Goal: Transaction & Acquisition: Book appointment/travel/reservation

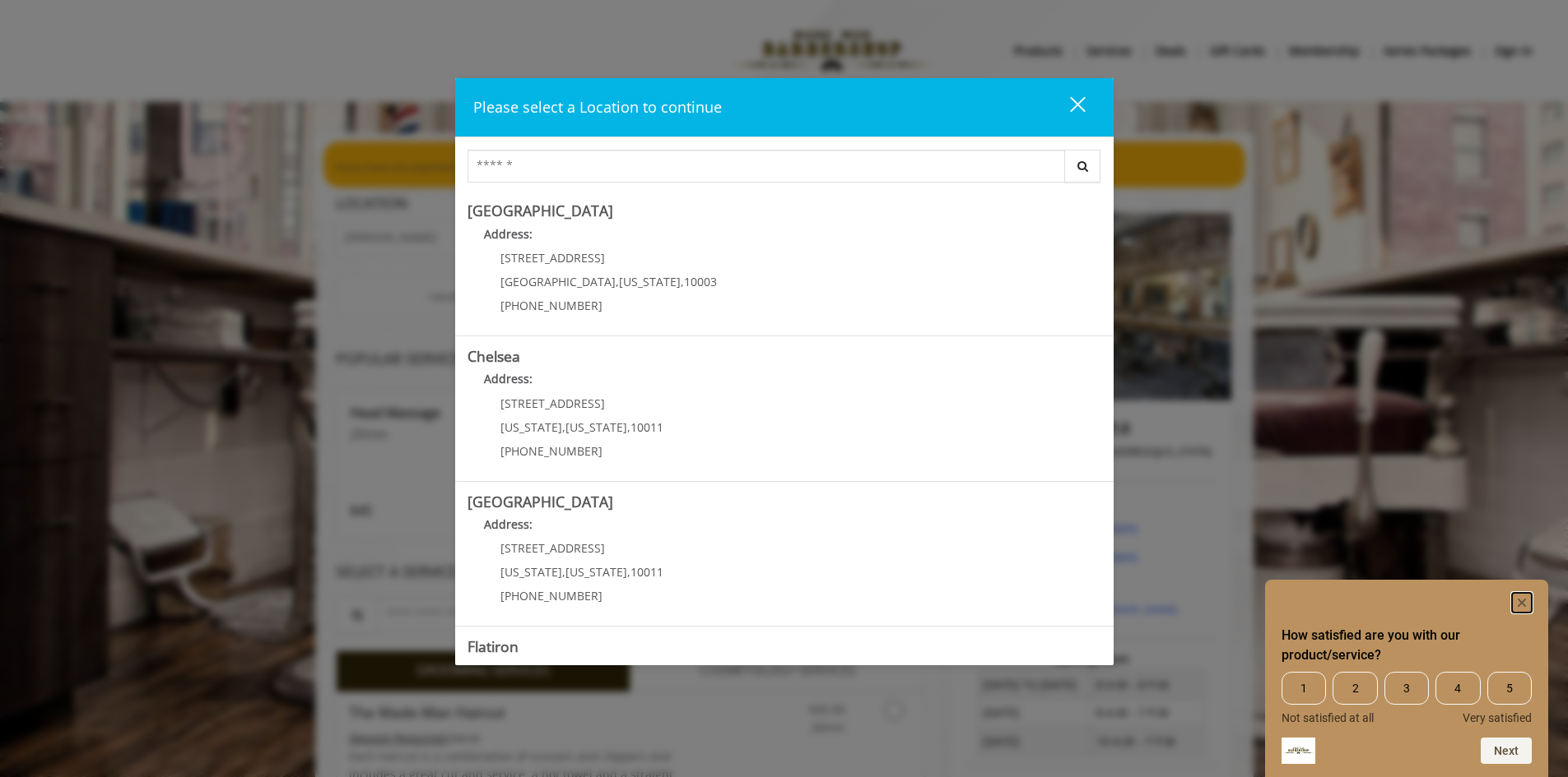
click at [1522, 602] on icon "Hide survey" at bounding box center [1521, 602] width 8 height 8
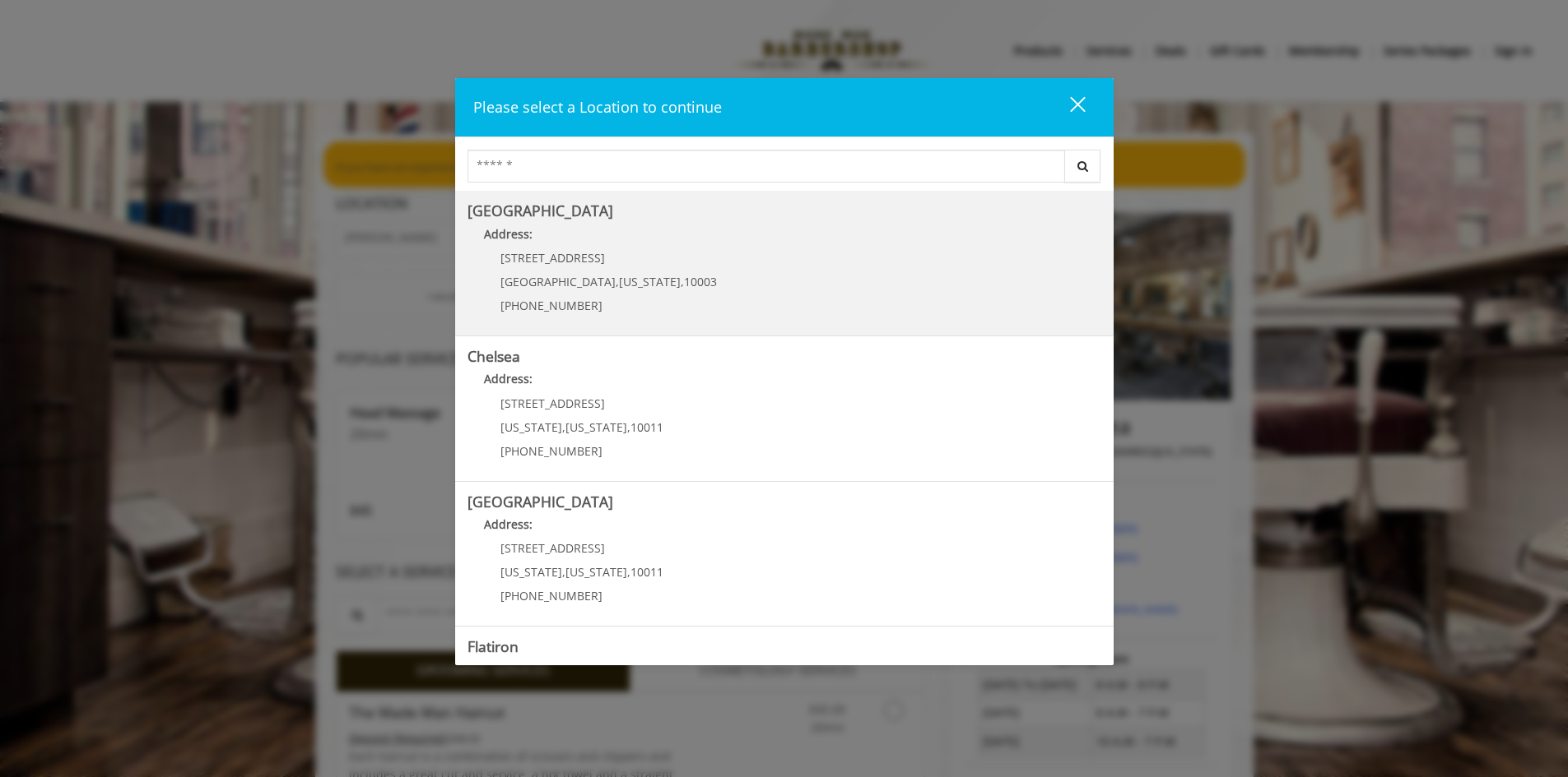
click at [722, 275] on Village "[GEOGRAPHIC_DATA] Address: [STREET_ADDRESS][US_STATE] (212) 598-1840" at bounding box center [784, 263] width 634 height 120
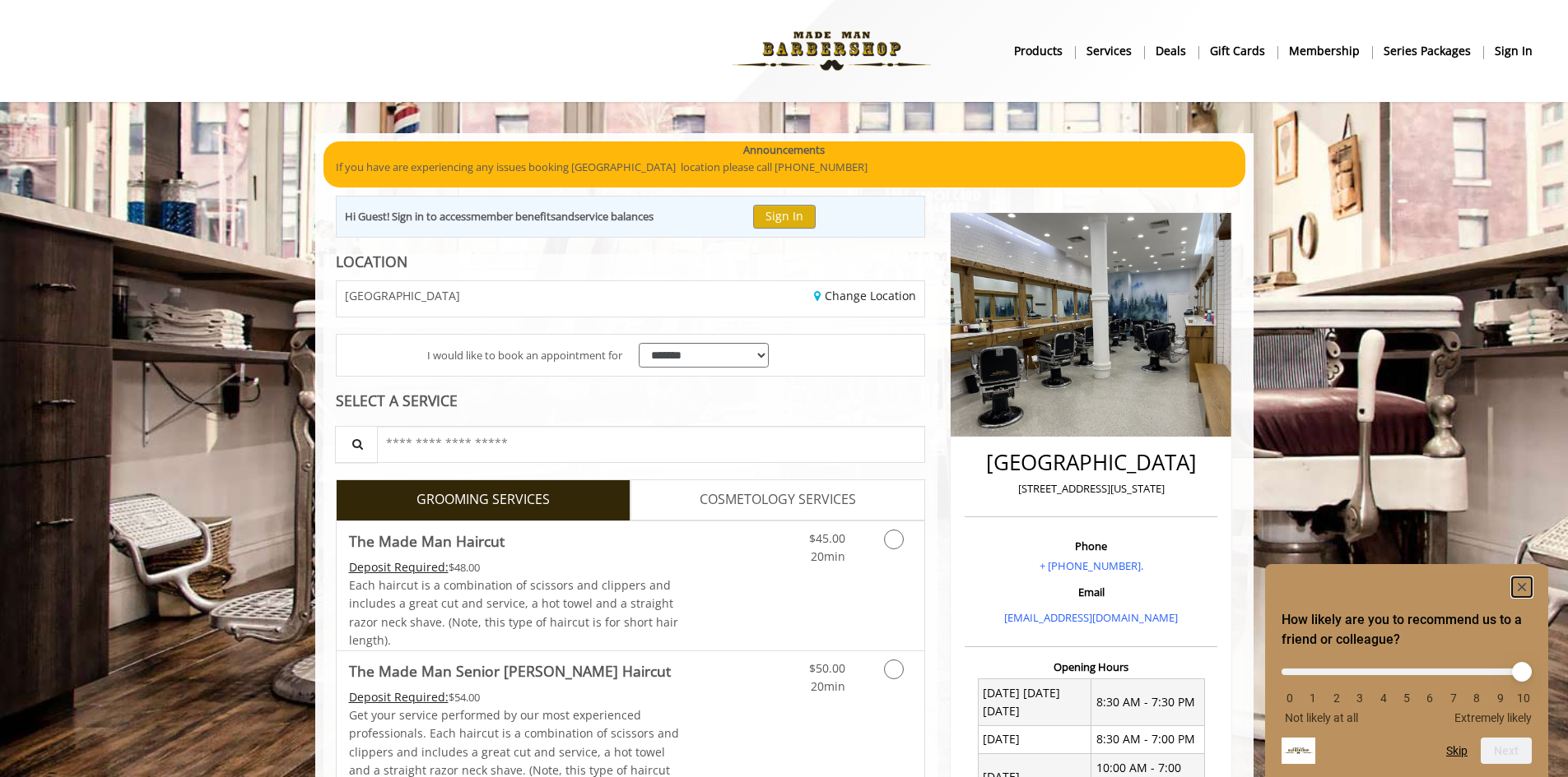
click at [1519, 583] on icon "Hide survey" at bounding box center [1521, 586] width 8 height 8
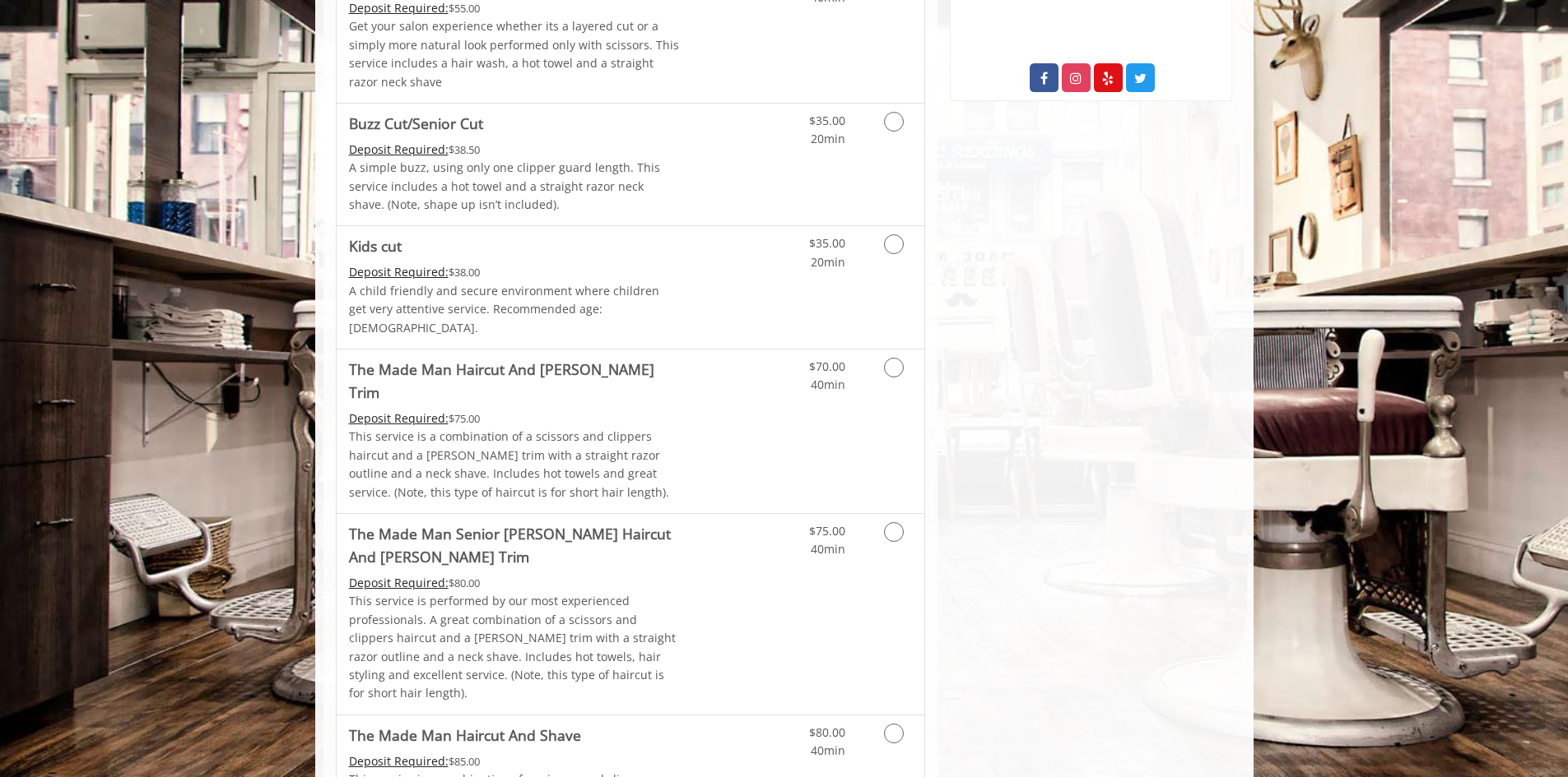
scroll to position [987, 0]
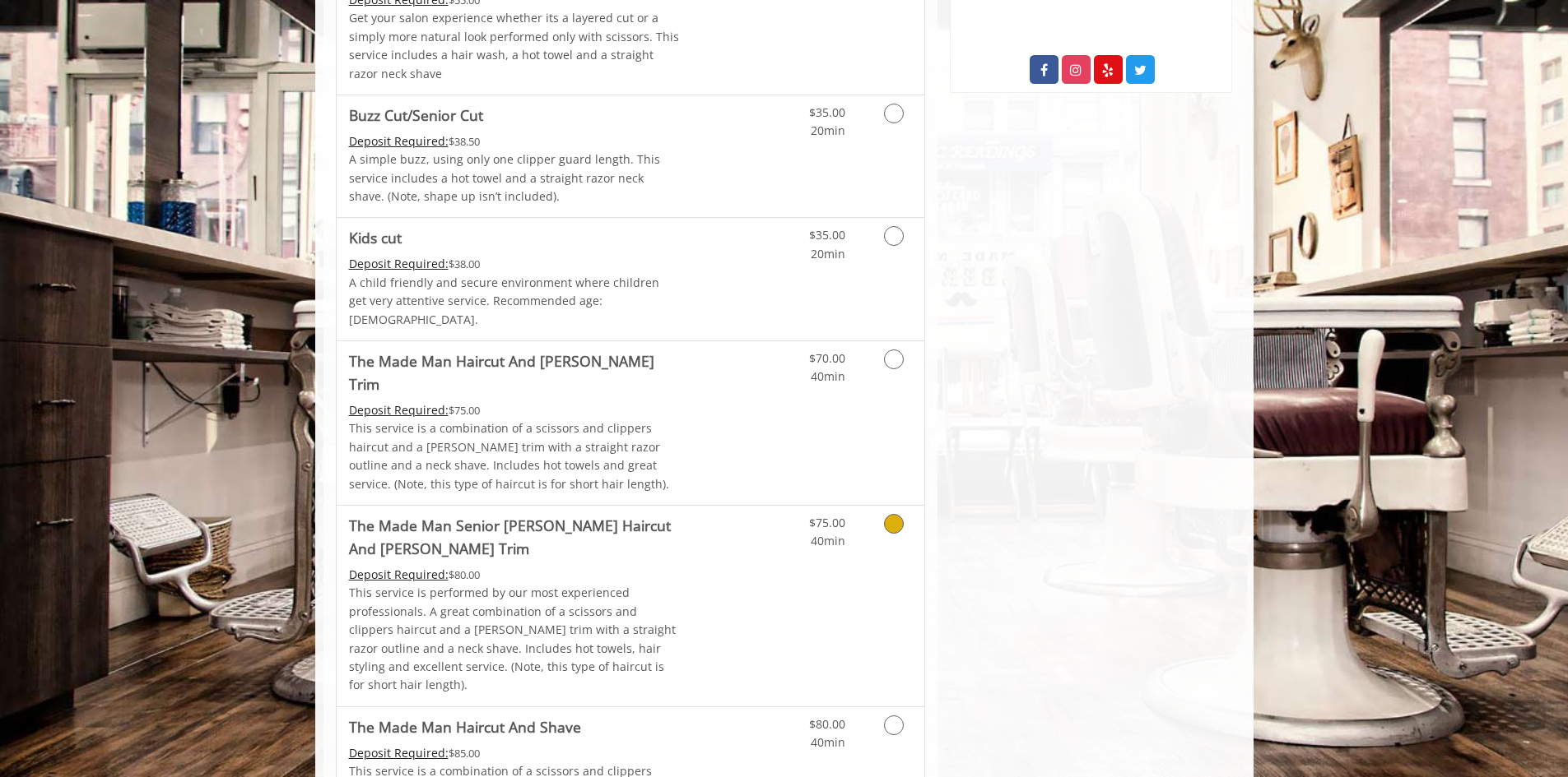
click at [891, 514] on icon "Grooming services" at bounding box center [893, 523] width 20 height 20
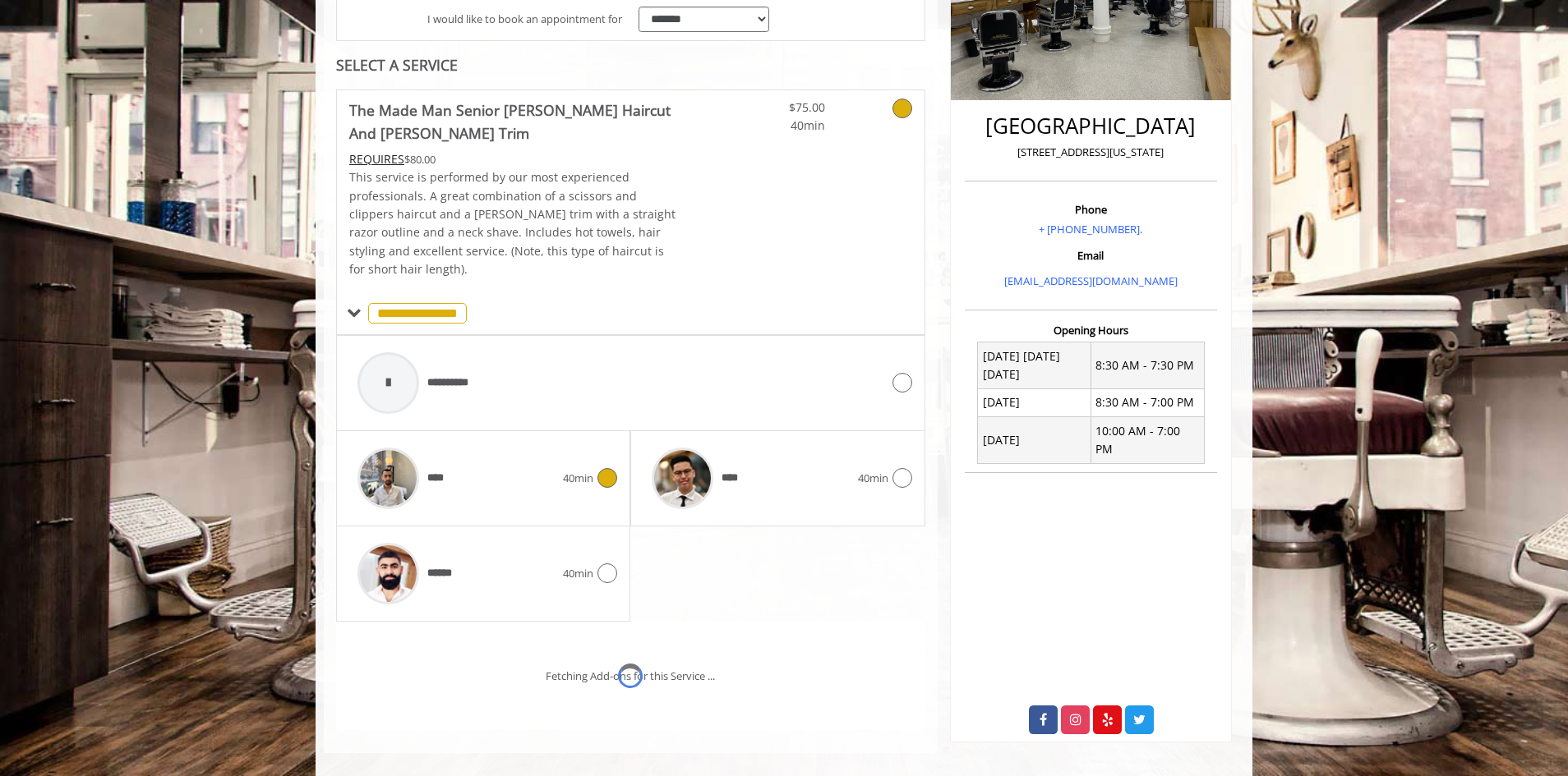
scroll to position [405, 0]
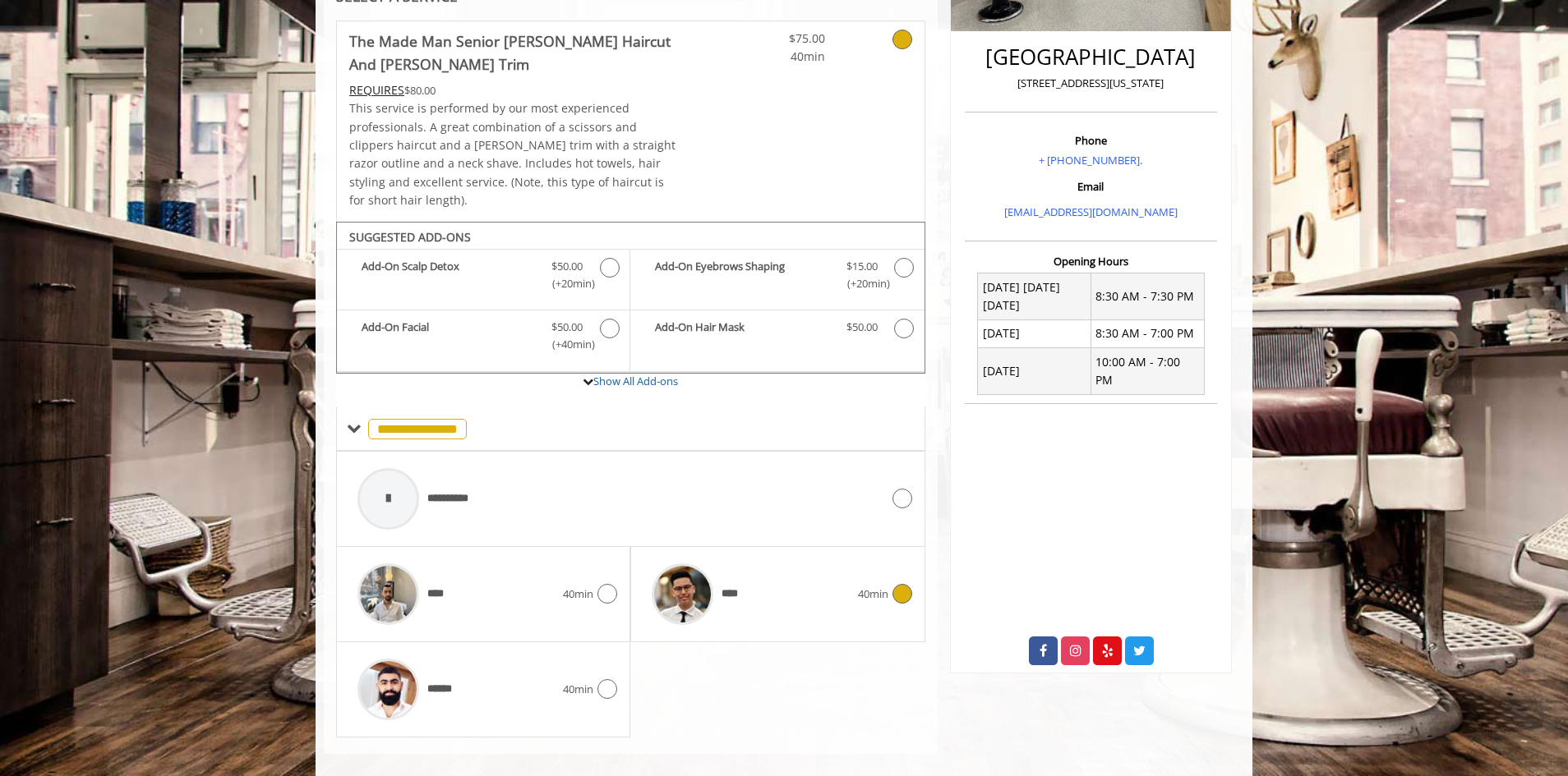
click at [907, 584] on icon at bounding box center [902, 593] width 20 height 20
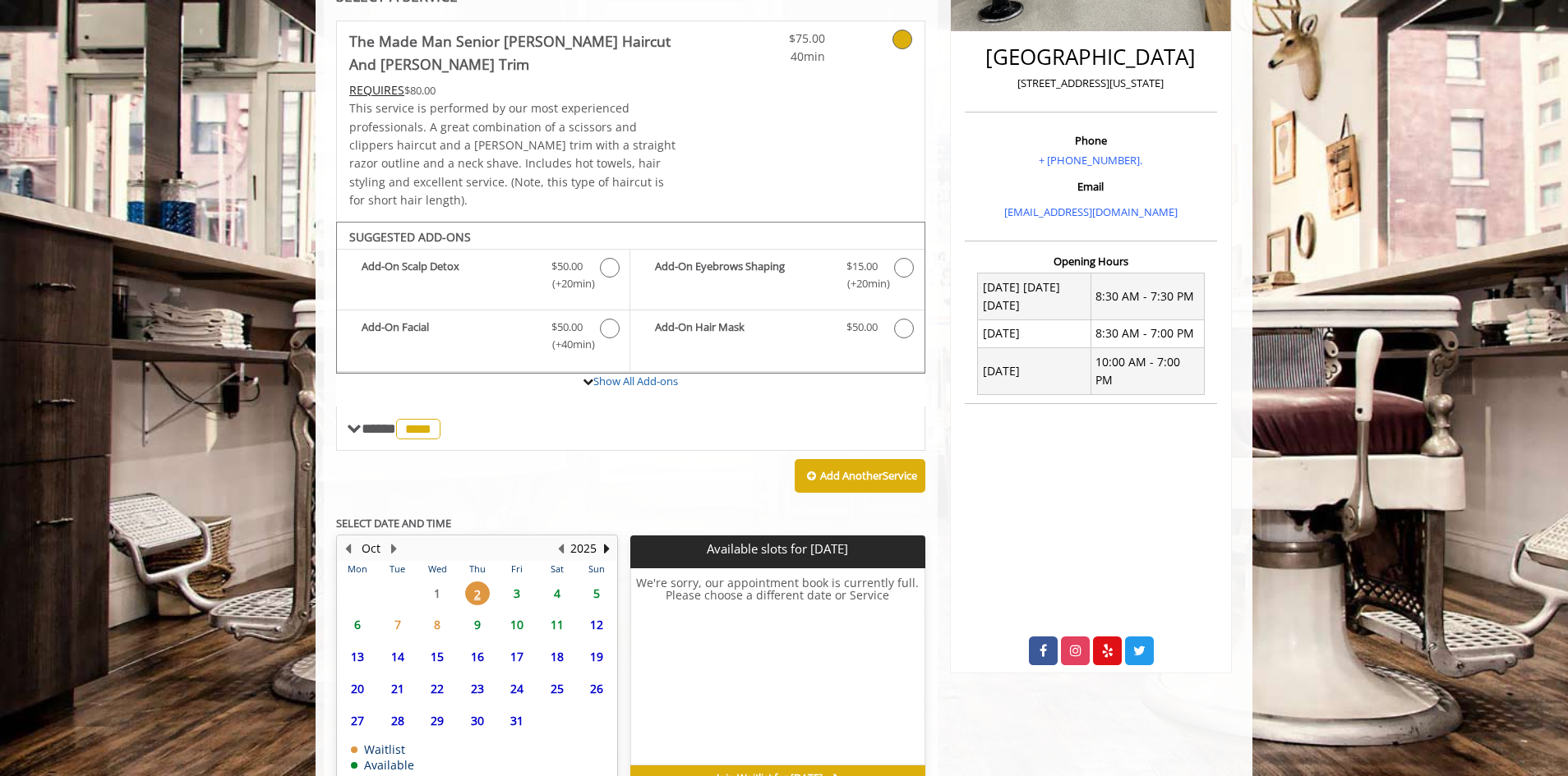
scroll to position [483, 0]
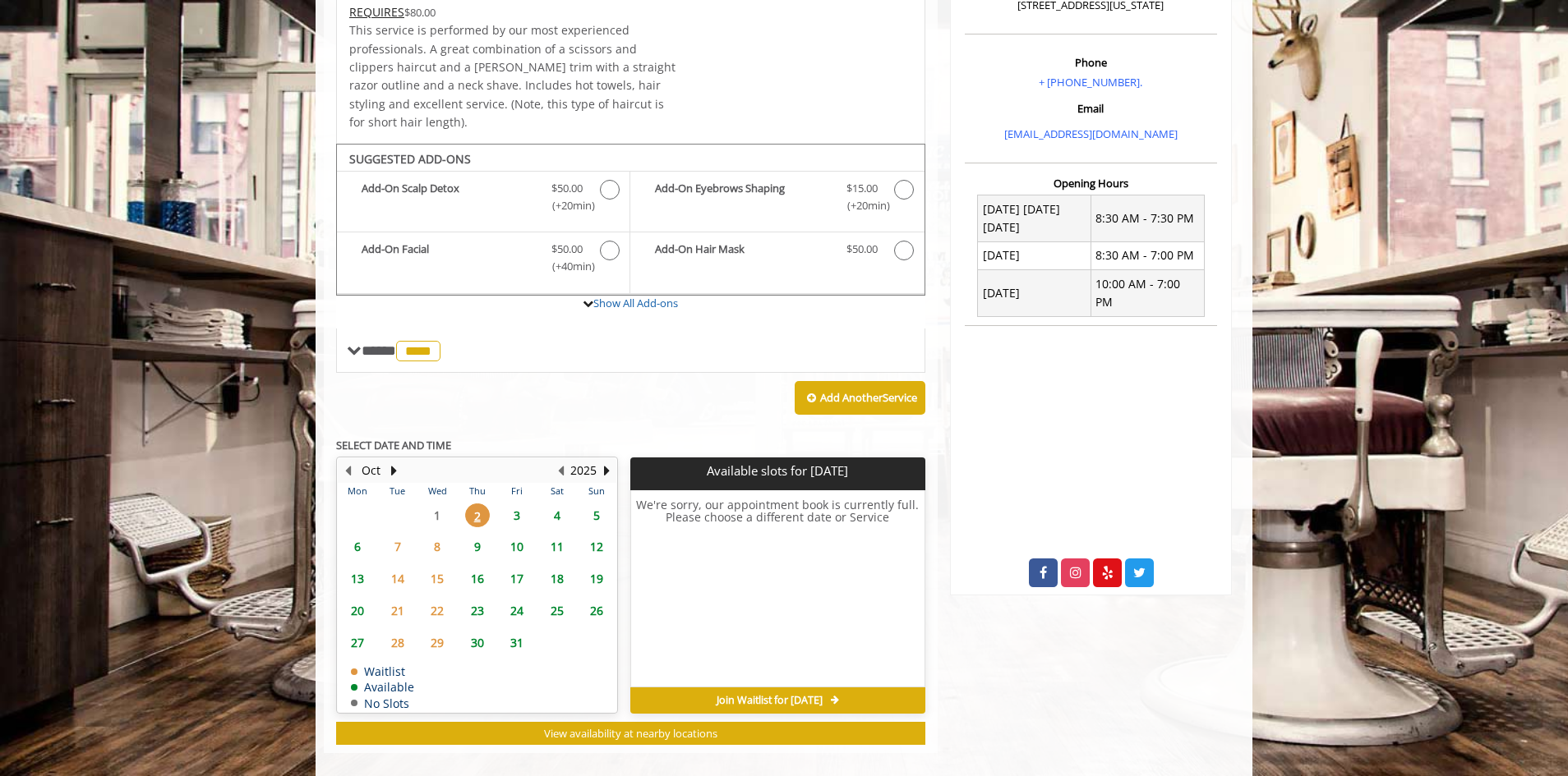
click at [514, 504] on span "3" at bounding box center [517, 516] width 24 height 24
click at [778, 544] on span "11:20 AM" at bounding box center [777, 550] width 45 height 13
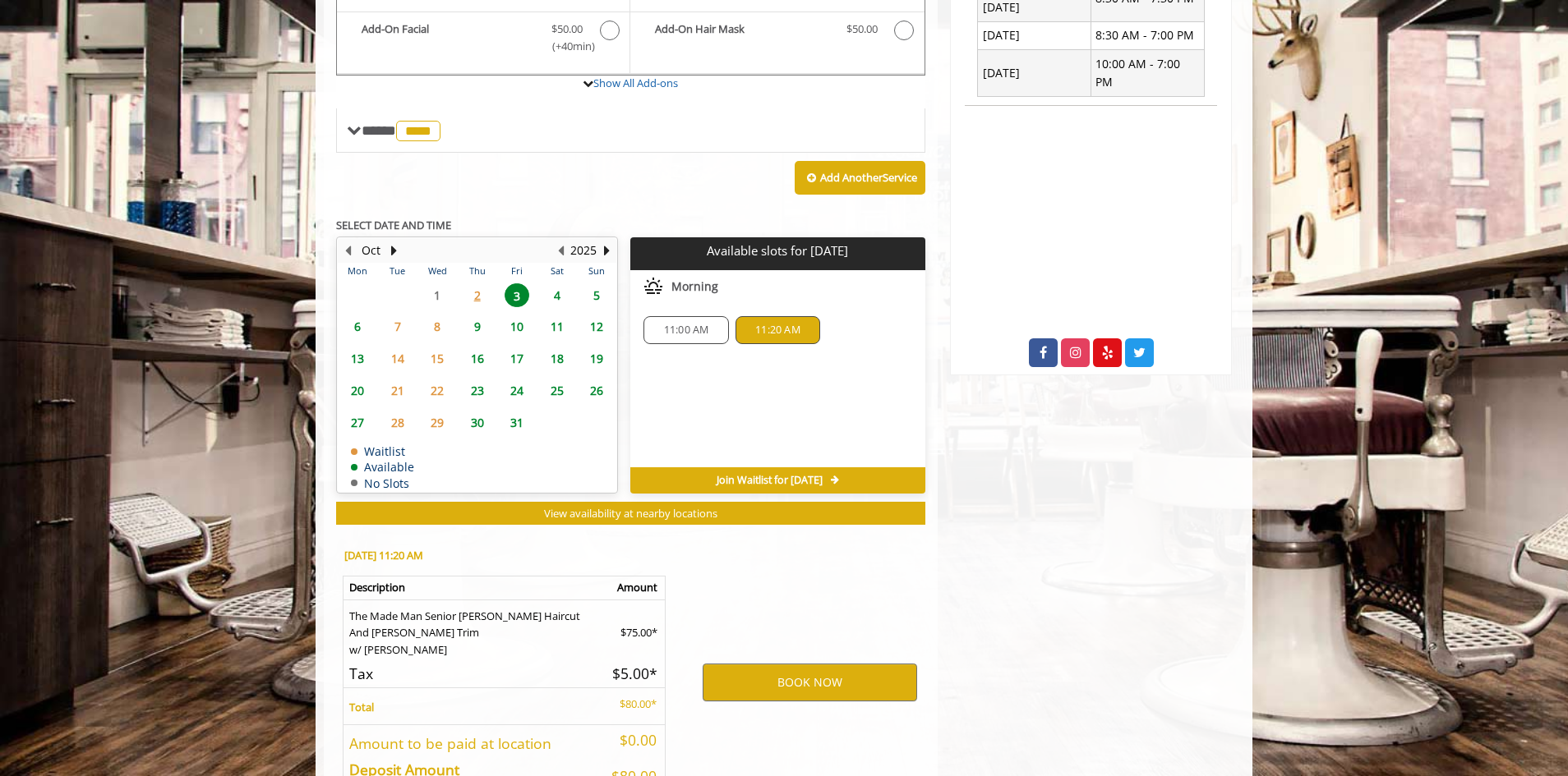
scroll to position [797, 0]
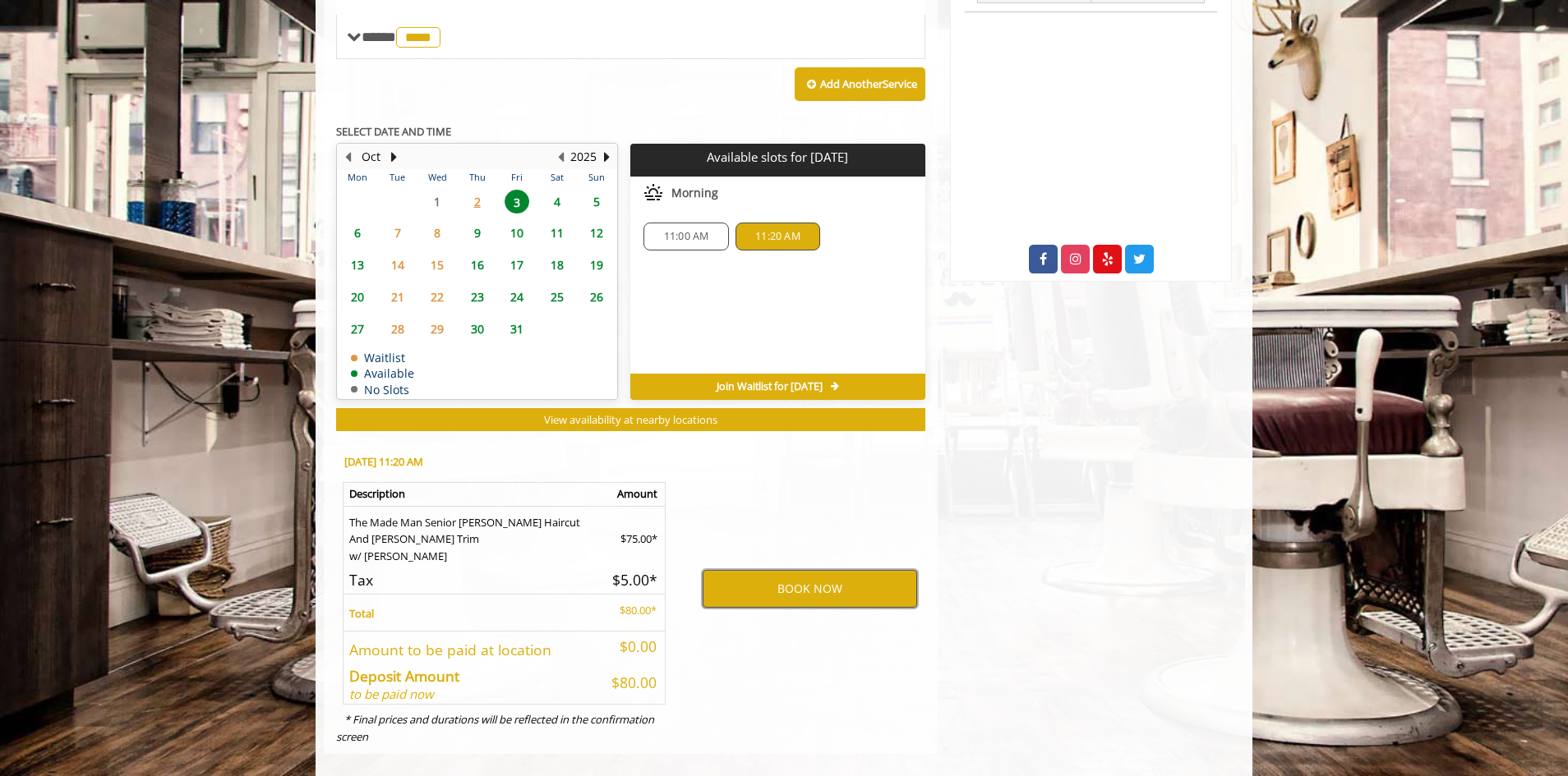
click at [817, 570] on button "BOOK NOW" at bounding box center [810, 589] width 215 height 38
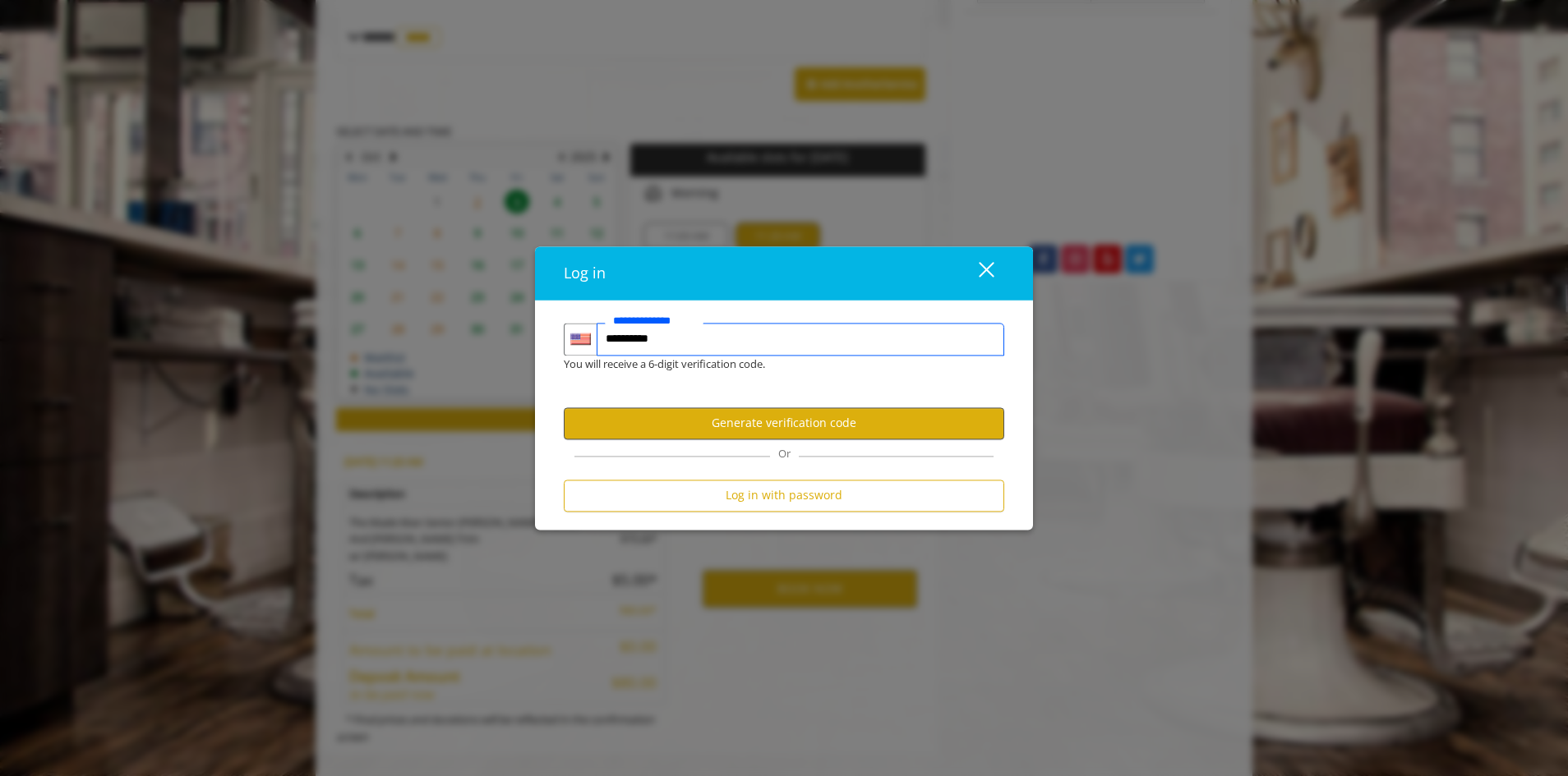
type input "**********"
click at [824, 417] on button "Generate verification code" at bounding box center [784, 423] width 440 height 32
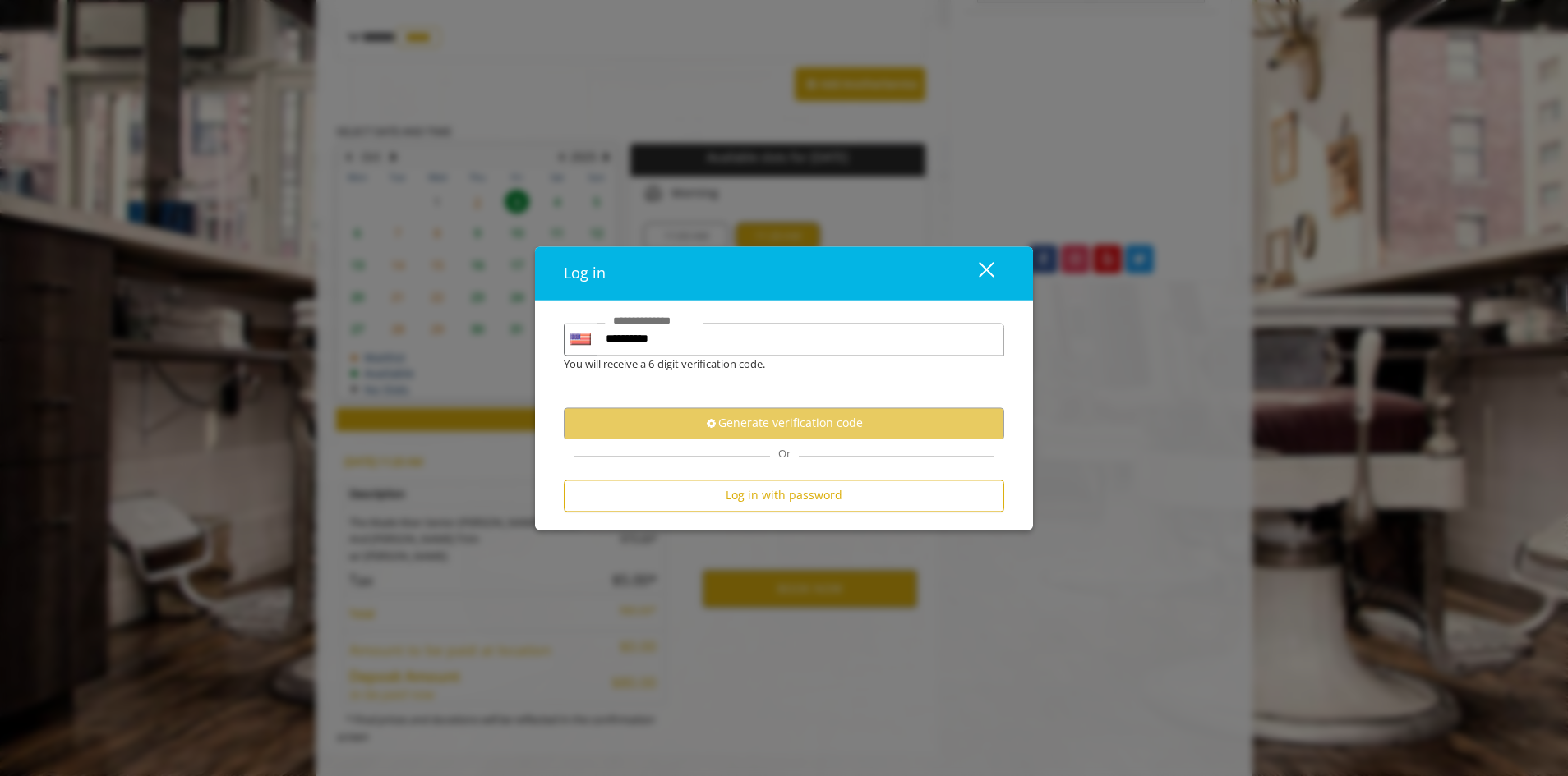
scroll to position [0, 0]
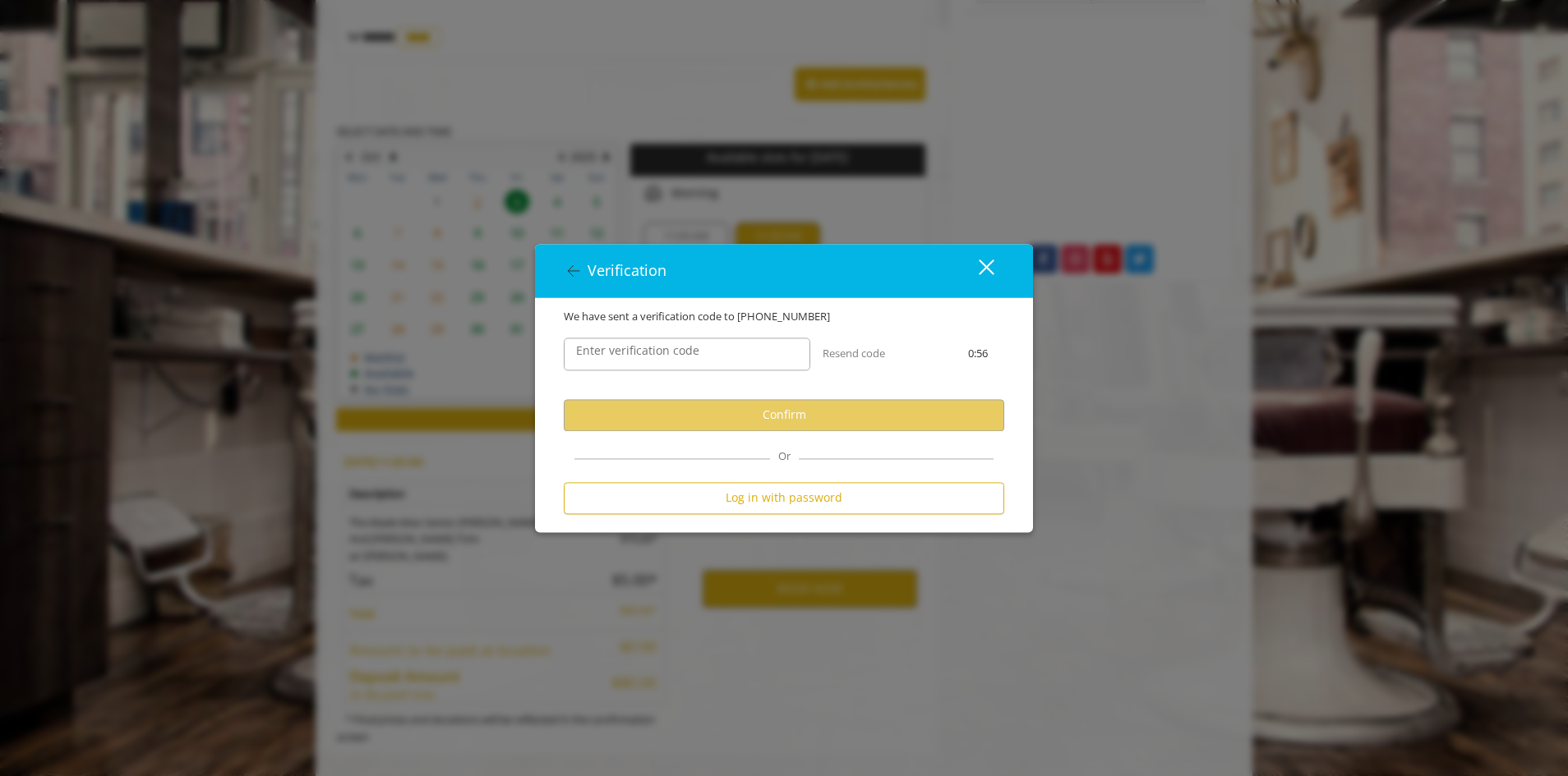
click at [676, 351] on label "Enter verification code" at bounding box center [638, 350] width 140 height 18
click at [676, 351] on input "Enter verification code" at bounding box center [687, 353] width 246 height 33
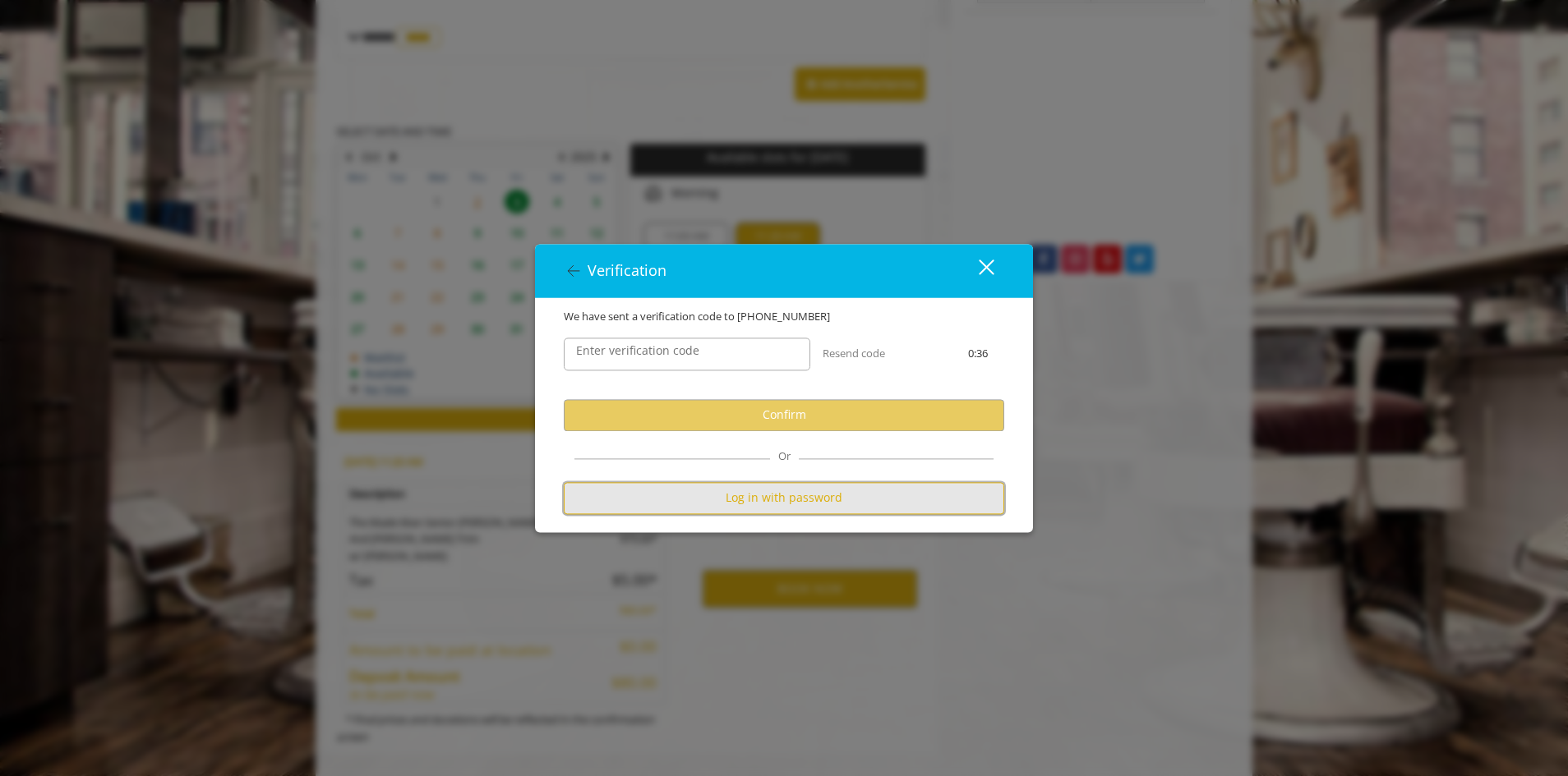
click at [820, 492] on button "Log in with password" at bounding box center [784, 498] width 440 height 32
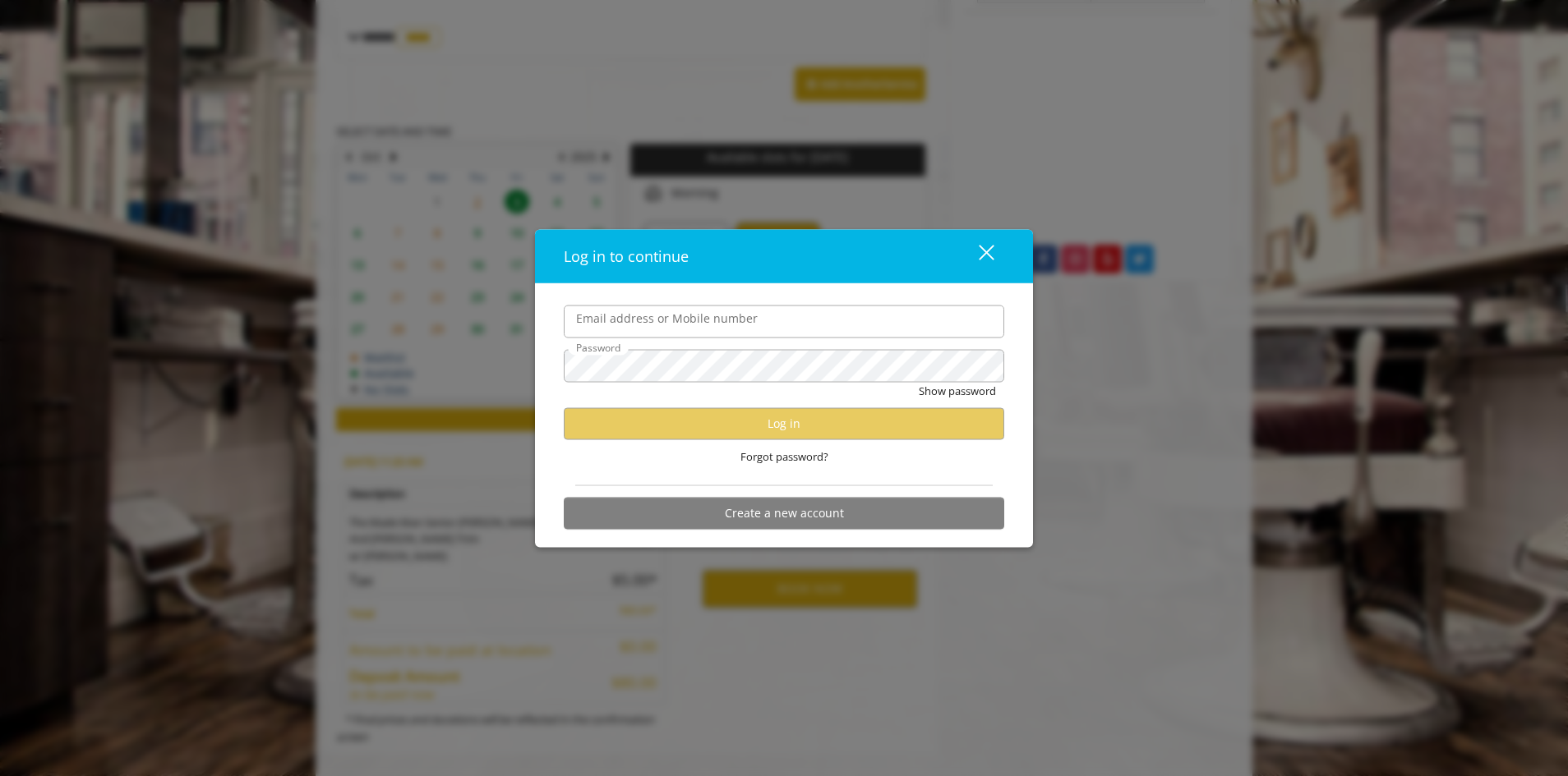
click at [658, 323] on input "Email address or Mobile number" at bounding box center [784, 321] width 440 height 33
click at [461, 304] on div "Log in to continue close Email address or Mobile number Password Show password …" at bounding box center [784, 388] width 1568 height 776
click at [594, 320] on label "Email address or Mobile number" at bounding box center [667, 317] width 198 height 18
click at [594, 320] on input "Email address or Mobile number" at bounding box center [784, 321] width 440 height 33
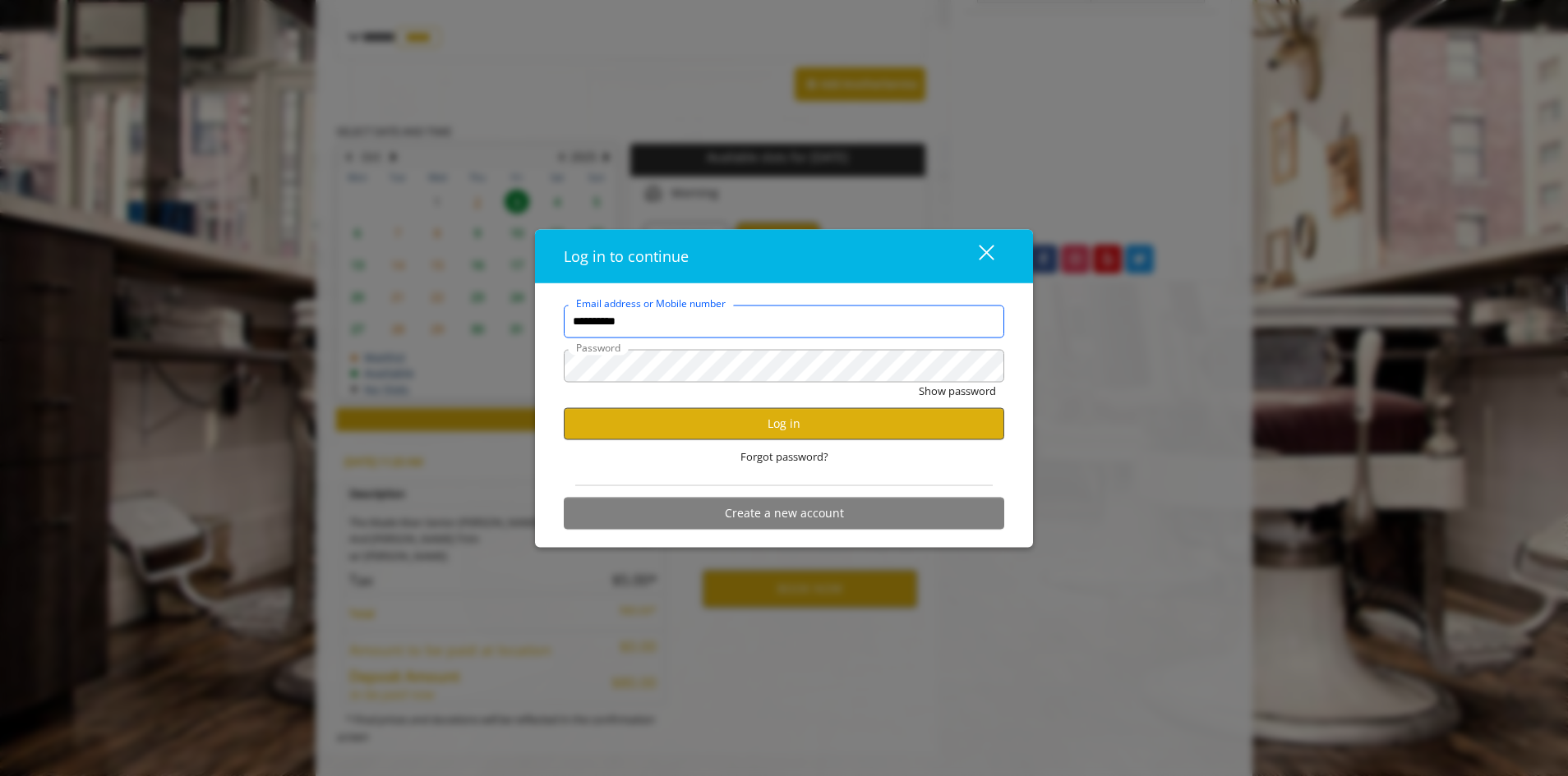
type input "**********"
click at [844, 416] on button "Log in" at bounding box center [784, 423] width 440 height 32
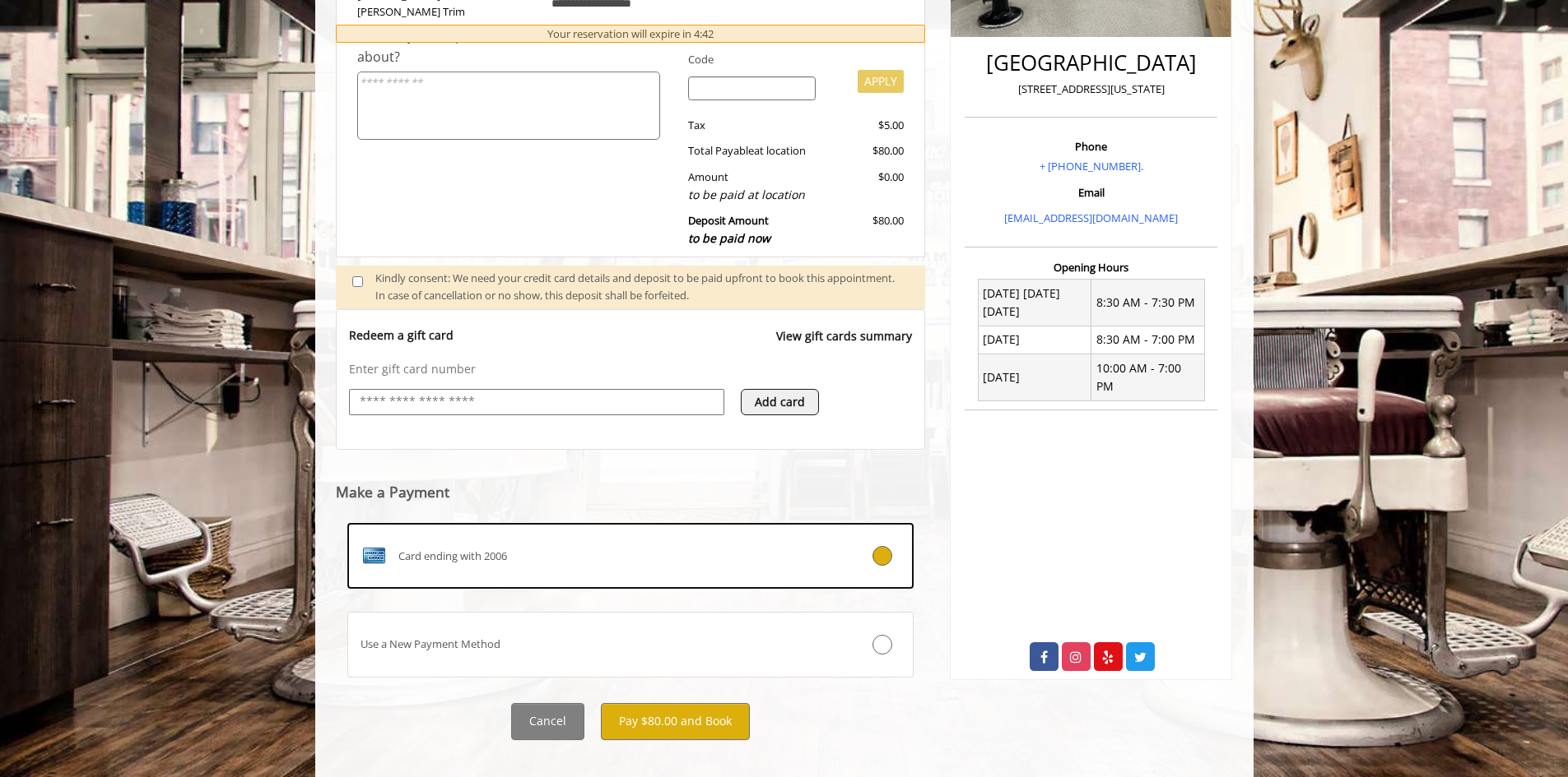
scroll to position [404, 0]
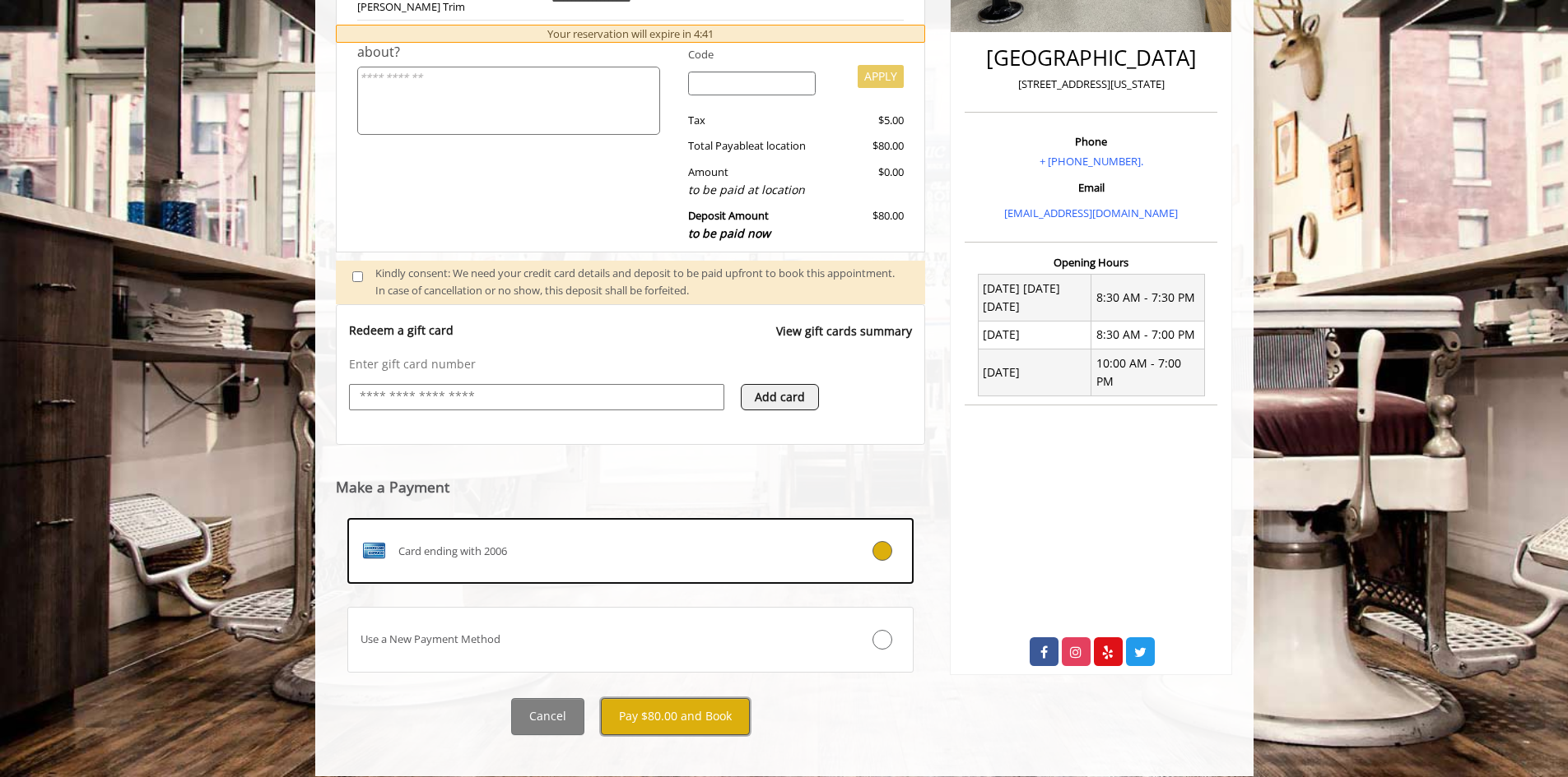
click at [665, 700] on button "Pay $80.00 and Book" at bounding box center [675, 717] width 149 height 37
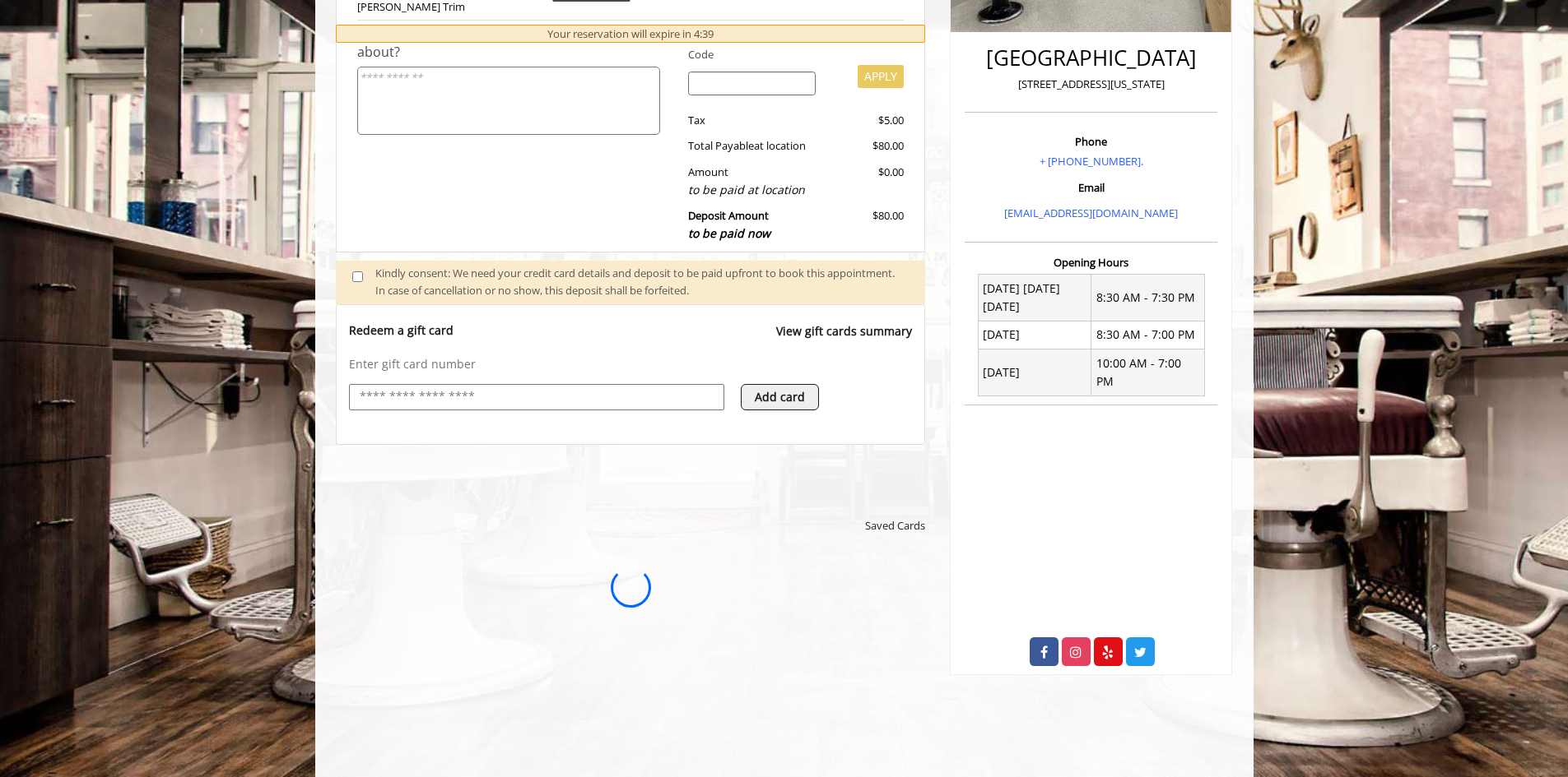
scroll to position [0, 0]
